Goal: Task Accomplishment & Management: Use online tool/utility

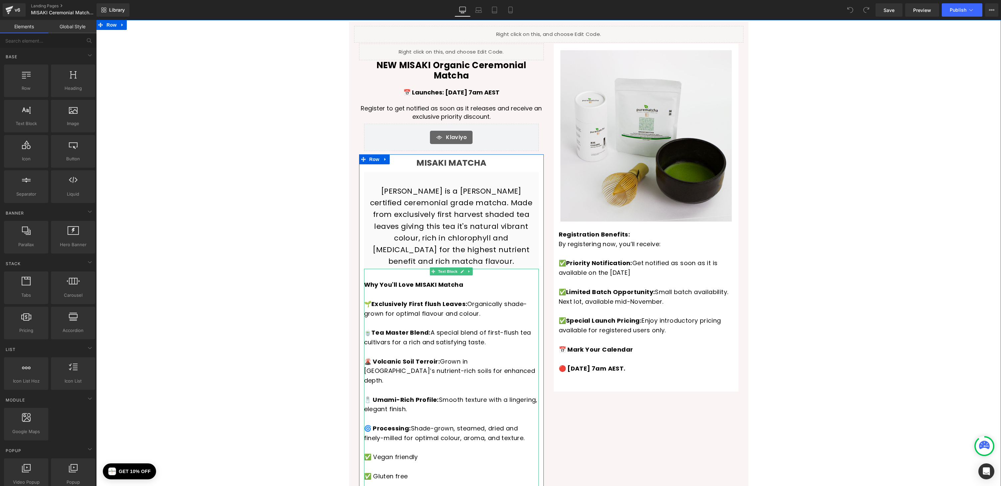
drag, startPoint x: 96, startPoint y: 20, endPoint x: 509, endPoint y: 299, distance: 498.1
click at [509, 319] on p "🍵 Tea Master Blend: A special blend of first-flush tea cultivars for a rich and…" at bounding box center [451, 333] width 175 height 29
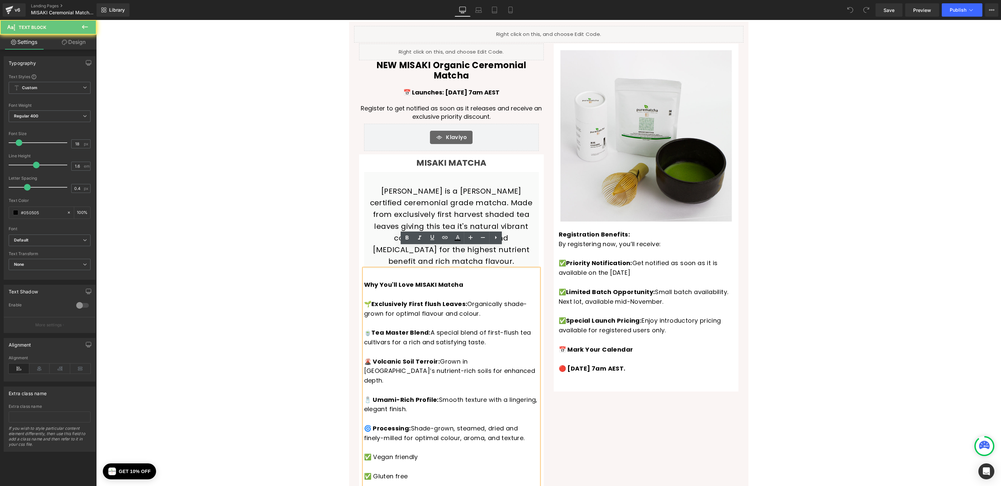
click at [473, 329] on span "🍵 Tea Master Blend: A special blend of first-flush tea cultivars for a rich and…" at bounding box center [447, 338] width 167 height 18
click at [487, 329] on span "🍵 Tea Master Blend: A special blend of first-flush tea cultivars for a rich and…" at bounding box center [447, 338] width 167 height 18
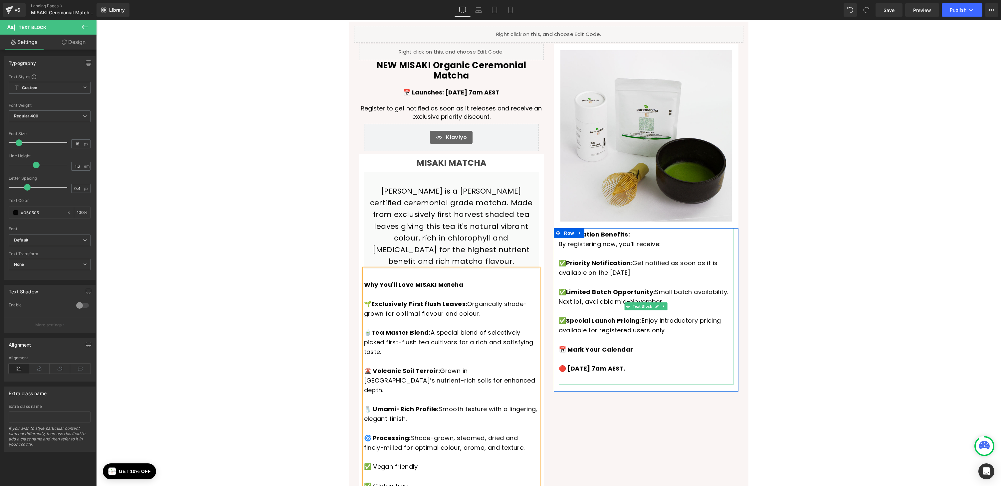
click at [727, 291] on p "✅ Limited Batch Opportunity: Small batch availability. Next lot, available mid-…" at bounding box center [646, 302] width 175 height 29
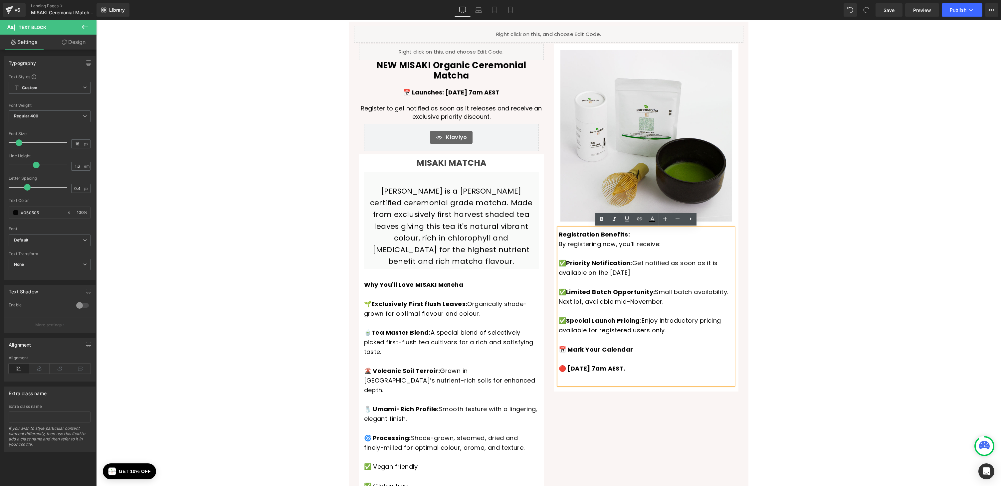
click at [728, 293] on p "✅ Limited Batch Opportunity: Small batch availability. Next lot, available mid-…" at bounding box center [646, 302] width 175 height 29
click at [891, 8] on span "Save" at bounding box center [889, 10] width 11 height 7
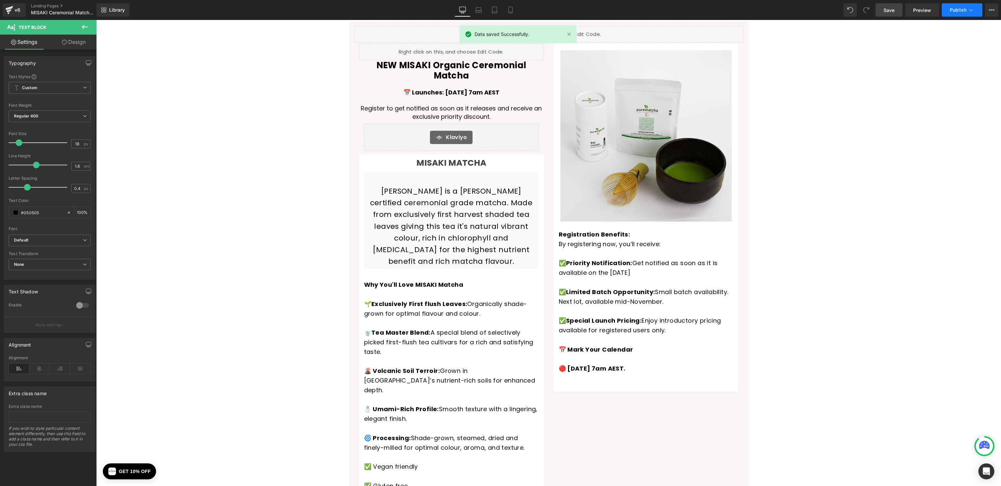
click at [971, 9] on icon at bounding box center [971, 10] width 7 height 7
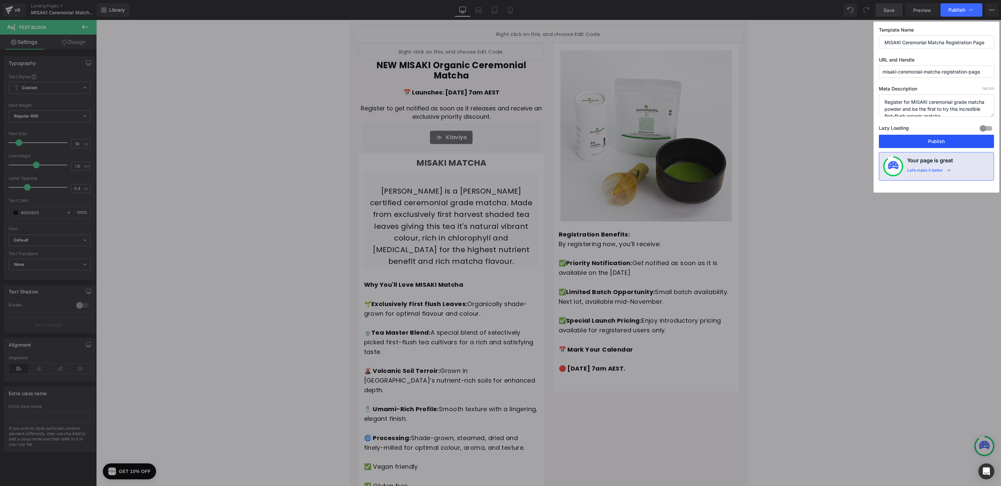
click at [941, 142] on button "Publish" at bounding box center [936, 141] width 115 height 13
